Goal: Task Accomplishment & Management: Use online tool/utility

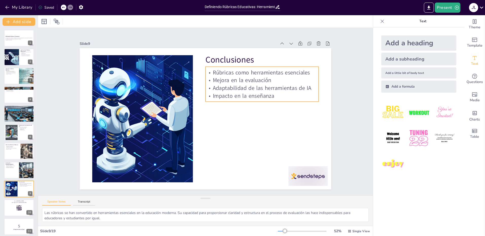
scroll to position [58, 0]
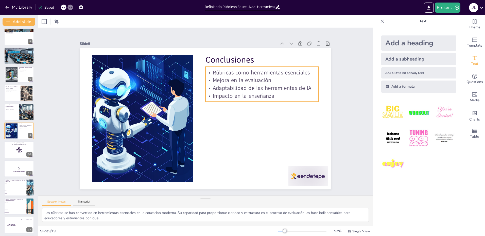
checkbox input "true"
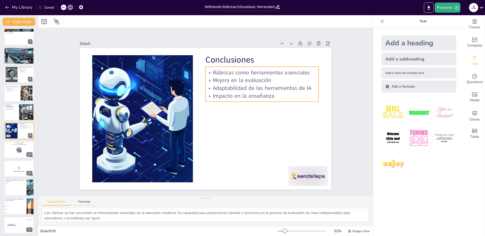
checkbox input "true"
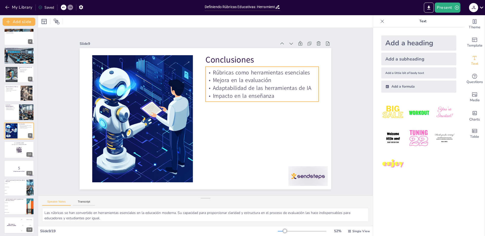
checkbox input "true"
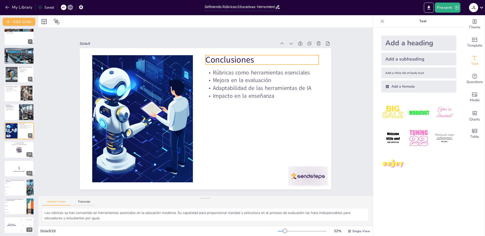
checkbox input "true"
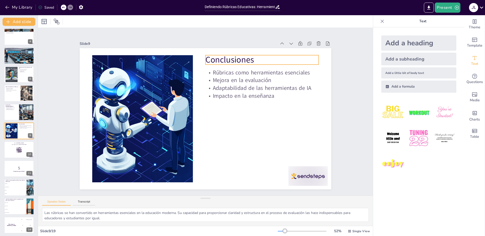
checkbox input "true"
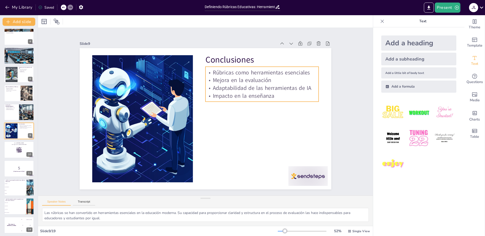
checkbox input "true"
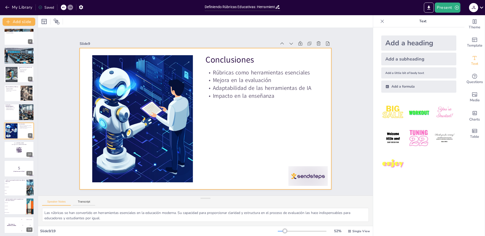
checkbox input "true"
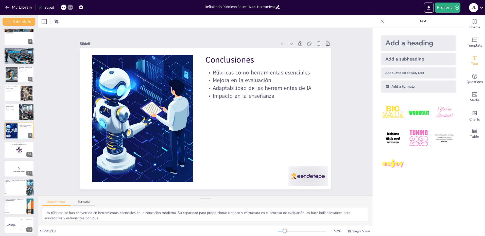
checkbox input "true"
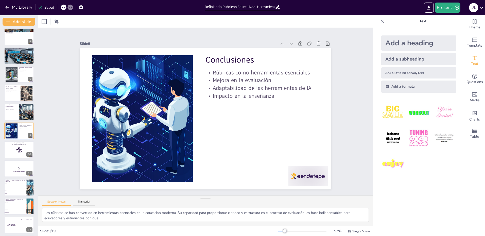
checkbox input "true"
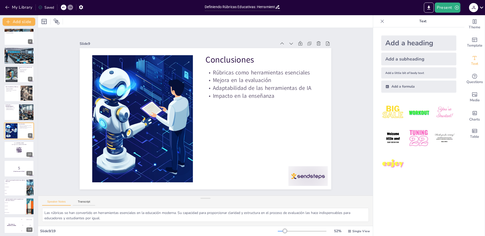
checkbox input "true"
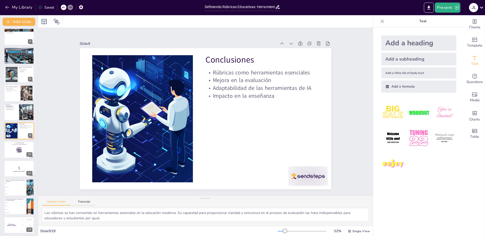
checkbox input "true"
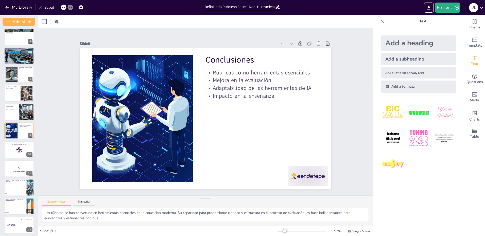
checkbox input "true"
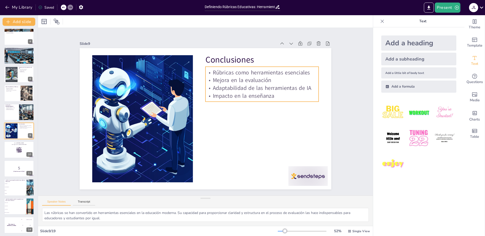
checkbox input "true"
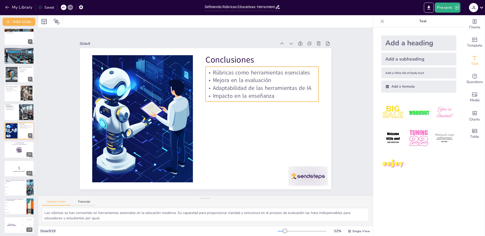
checkbox input "true"
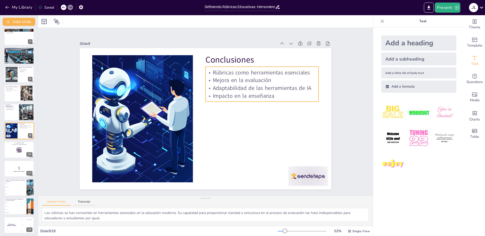
checkbox input "true"
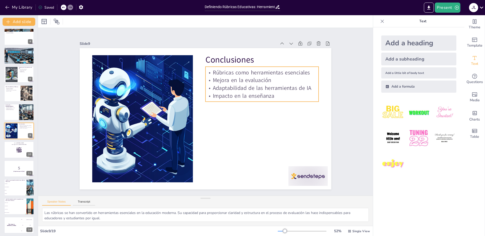
checkbox input "true"
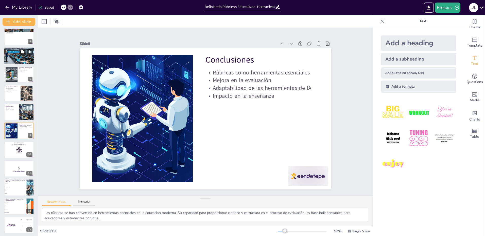
checkbox input "true"
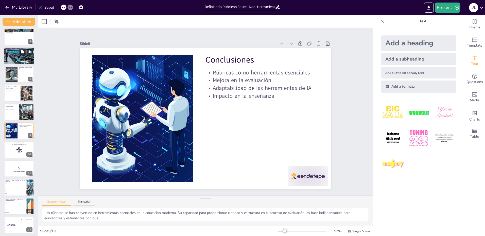
checkbox input "true"
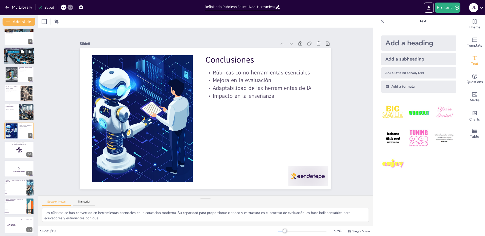
checkbox input "true"
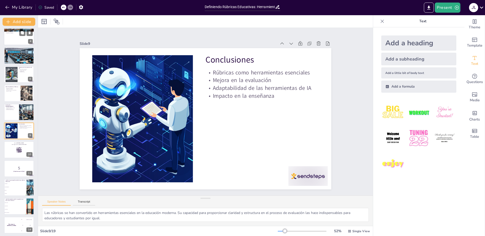
checkbox input "true"
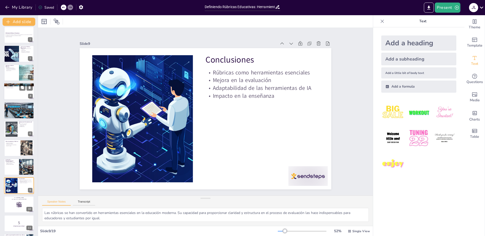
scroll to position [0, 0]
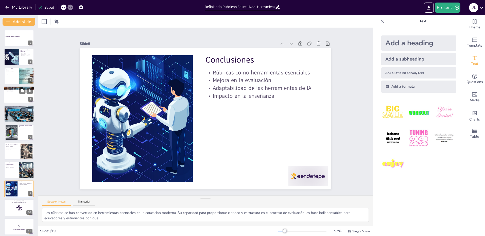
checkbox input "true"
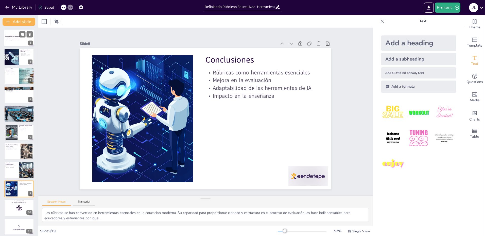
checkbox input "true"
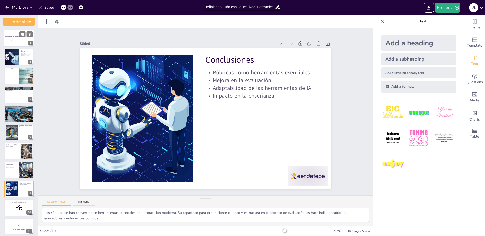
checkbox input "true"
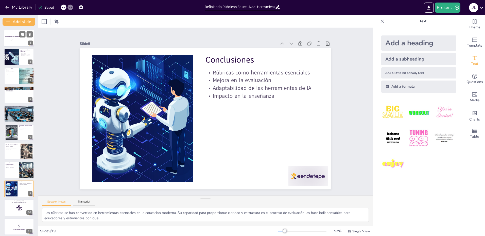
checkbox input "true"
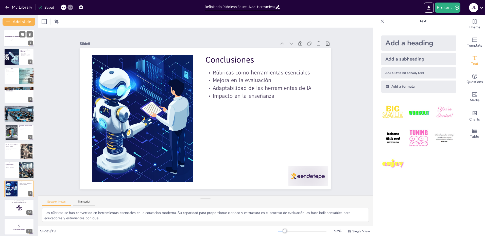
checkbox input "true"
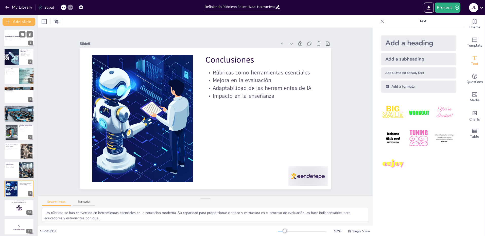
checkbox input "true"
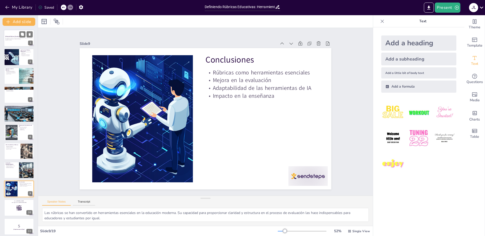
click at [16, 37] on strong "Definiendo Rúbricas Educativas" at bounding box center [12, 36] width 14 height 1
checkbox input "true"
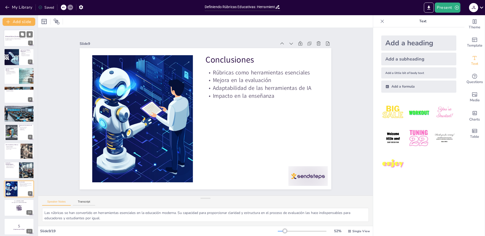
checkbox input "true"
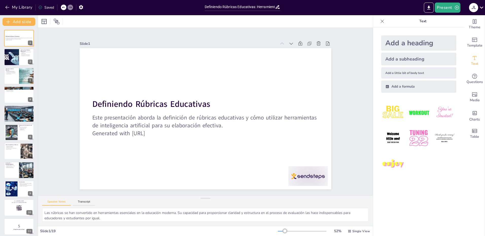
checkbox input "true"
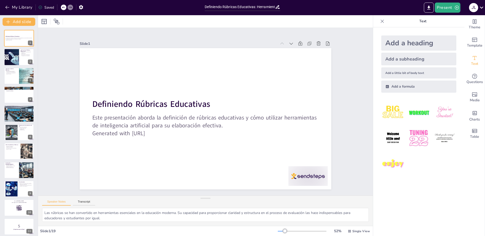
checkbox input "true"
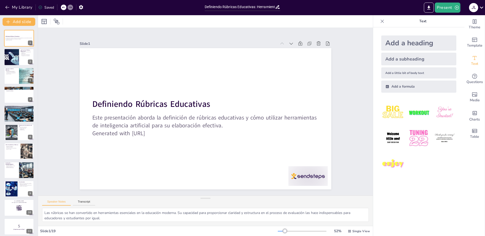
checkbox input "true"
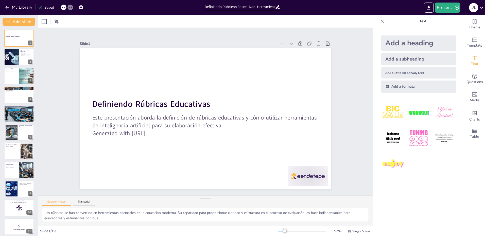
checkbox input "true"
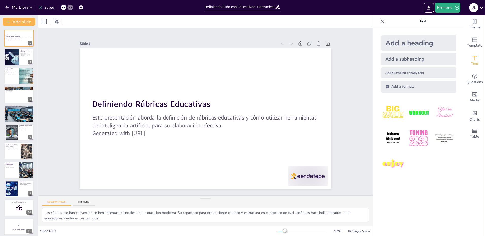
checkbox input "true"
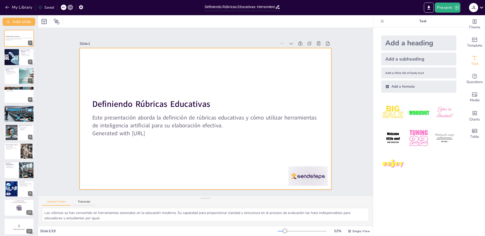
checkbox input "true"
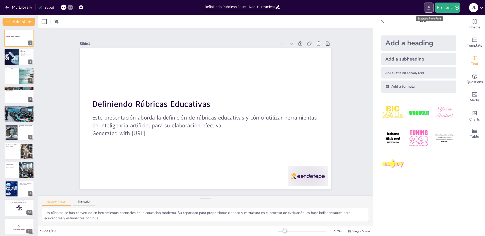
click at [429, 9] on icon "Export to PowerPoint" at bounding box center [428, 7] width 5 height 5
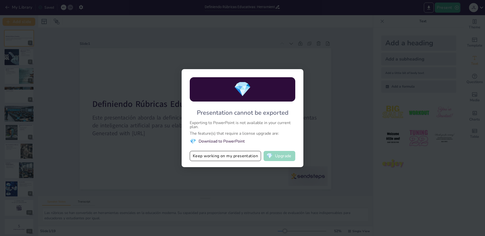
click at [282, 154] on button "💎 Upgrade" at bounding box center [279, 156] width 32 height 10
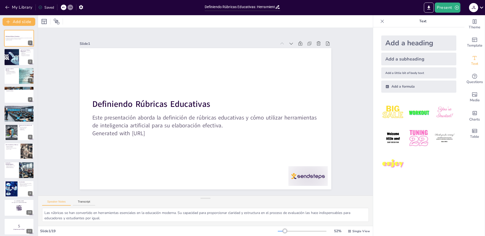
checkbox input "true"
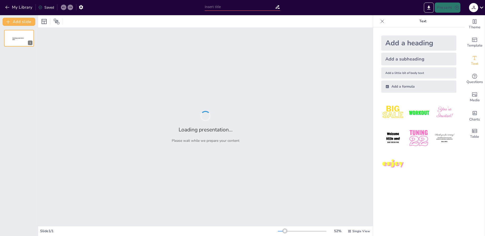
type input "Definiendo Rúbricas Educativas: Herramientas de IA para su Elaboración"
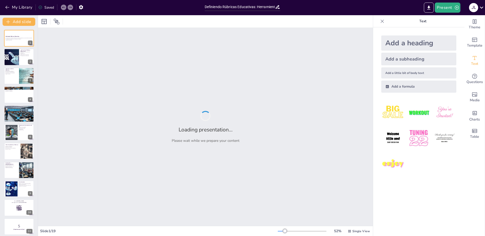
checkbox input "true"
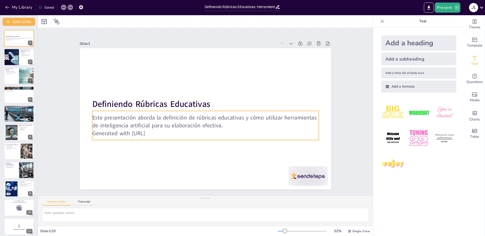
checkbox input "true"
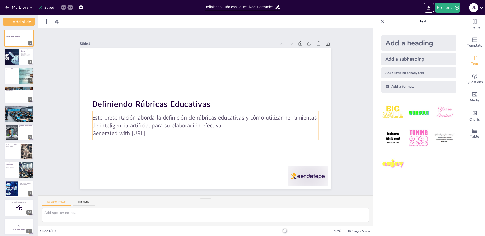
checkbox input "true"
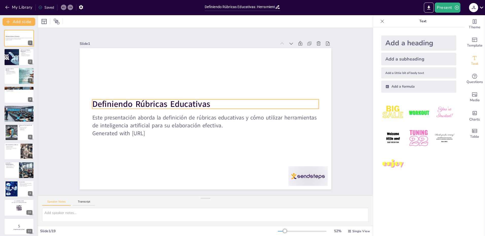
checkbox input "true"
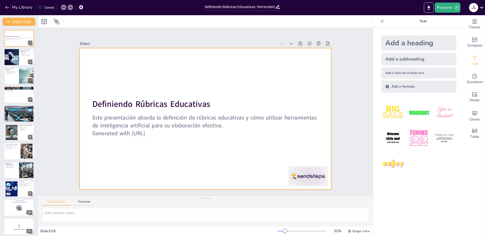
checkbox input "true"
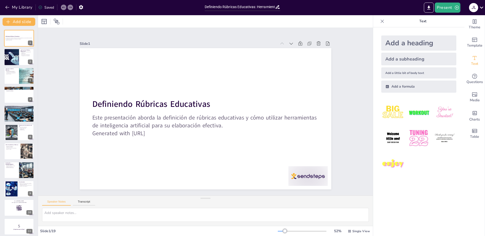
checkbox input "true"
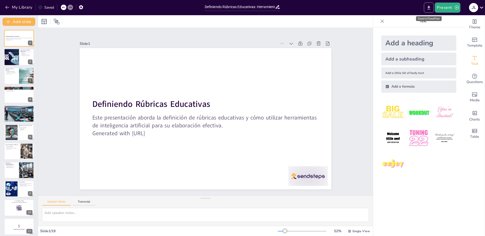
click at [431, 6] on icon "Export to PowerPoint" at bounding box center [428, 7] width 5 height 5
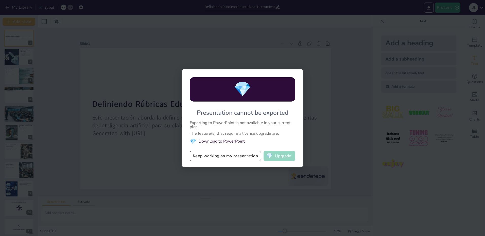
click at [284, 156] on button "💎 Upgrade" at bounding box center [279, 156] width 32 height 10
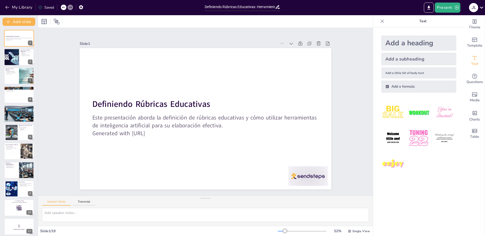
checkbox input "true"
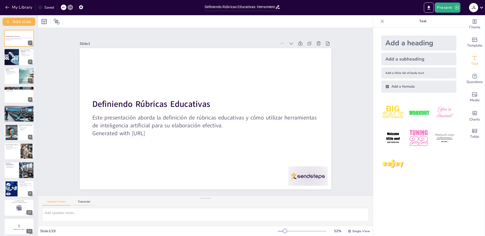
checkbox input "true"
